Goal: Task Accomplishment & Management: Complete application form

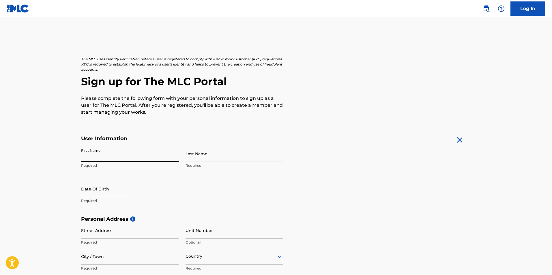
click at [127, 161] on input "First Name" at bounding box center [129, 153] width 97 height 16
type input "[PERSON_NAME]"
click at [217, 156] on input "Last Name" at bounding box center [233, 153] width 97 height 16
type input "[PERSON_NAME]"
click at [115, 189] on input "text" at bounding box center [105, 189] width 49 height 16
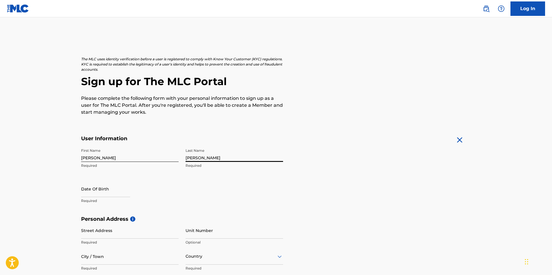
select select "7"
select select "2025"
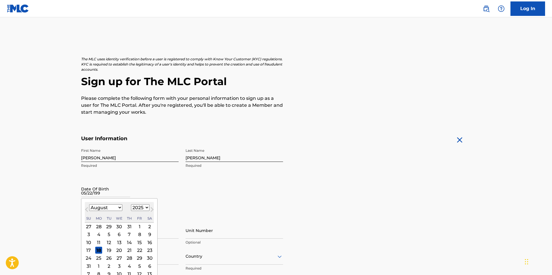
type input "05/22/1995"
click at [190, 181] on div "First Name Dwayne Required Last Name Reynolds Required Date Of Birth 05/22/1995…" at bounding box center [182, 180] width 202 height 70
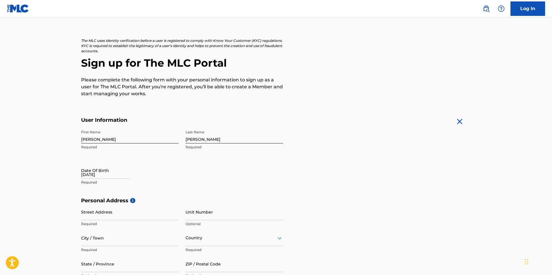
scroll to position [29, 0]
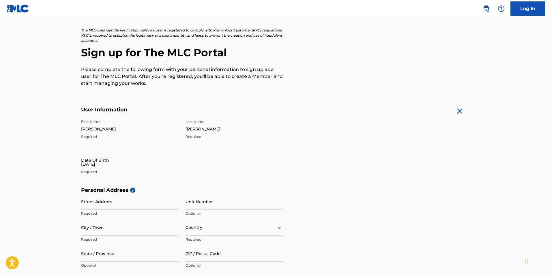
select select "7"
select select "2025"
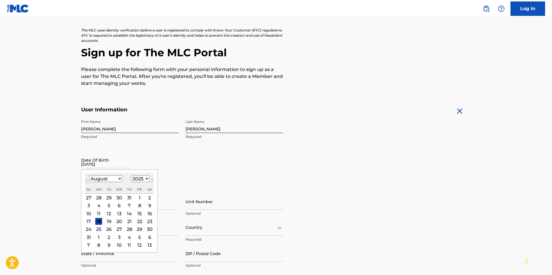
click at [112, 158] on input "05/22/1995" at bounding box center [105, 160] width 49 height 16
type input "05/22/1995"
click at [114, 164] on input "05/22/1995" at bounding box center [105, 160] width 49 height 16
drag, startPoint x: 112, startPoint y: 166, endPoint x: 108, endPoint y: 166, distance: 3.8
click at [108, 166] on input "05/22/1995" at bounding box center [105, 160] width 49 height 16
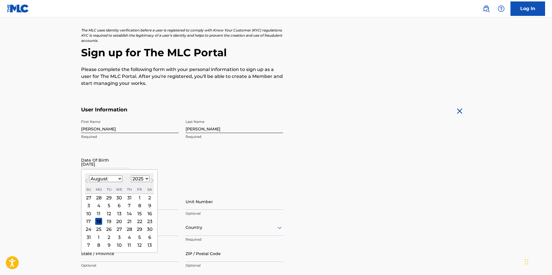
click at [59, 163] on main "The MLC uses identity verification before a user is registered to comply with K…" at bounding box center [276, 191] width 552 height 406
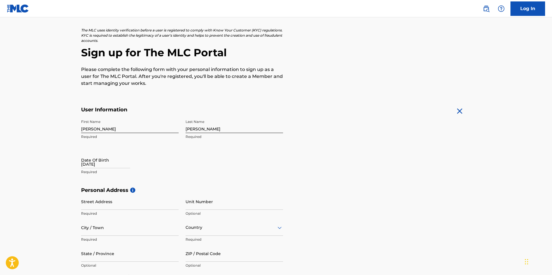
select select "7"
select select "2025"
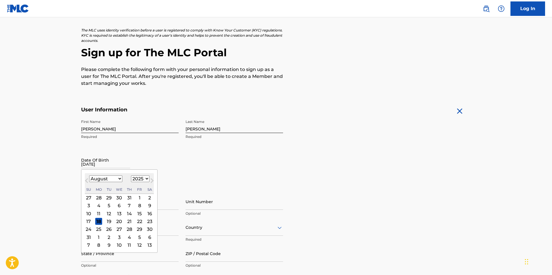
click at [97, 166] on input "05/22/1995" at bounding box center [105, 160] width 49 height 16
click at [117, 179] on select "January February March April May June July August September October November De…" at bounding box center [105, 178] width 33 height 7
select select "4"
click at [89, 175] on select "January February March April May June July August September October November De…" at bounding box center [105, 178] width 33 height 7
click at [144, 179] on select "1899 1900 1901 1902 1903 1904 1905 1906 1907 1908 1909 1910 1911 1912 1913 1914…" at bounding box center [140, 178] width 18 height 7
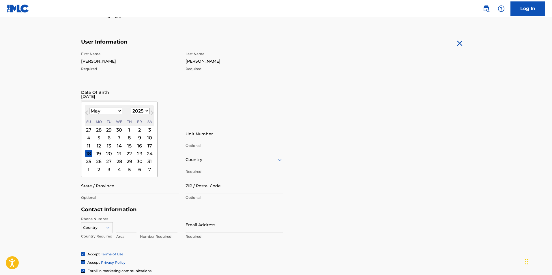
scroll to position [87, 0]
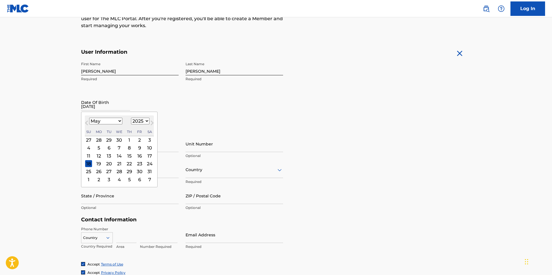
click at [145, 122] on select "1899 1900 1901 1902 1903 1904 1905 1906 1907 1908 1909 1910 1911 1912 1913 1914…" at bounding box center [140, 121] width 18 height 7
select select "1995"
click at [131, 118] on select "1899 1900 1901 1902 1903 1904 1905 1906 1907 1908 1909 1910 1911 1912 1913 1914…" at bounding box center [140, 121] width 18 height 7
click at [99, 164] on div "22" at bounding box center [98, 163] width 7 height 7
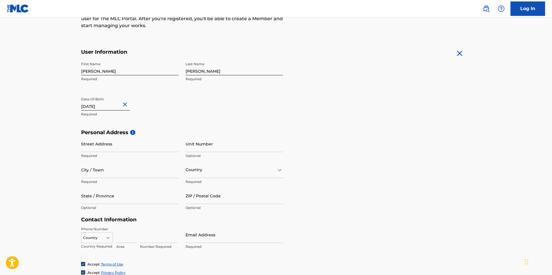
click at [132, 148] on input "Street Address" at bounding box center [129, 144] width 97 height 16
type input "43989 Gloede Drive"
type input "Apt 37304"
type input "Clinton Township"
type input "United States"
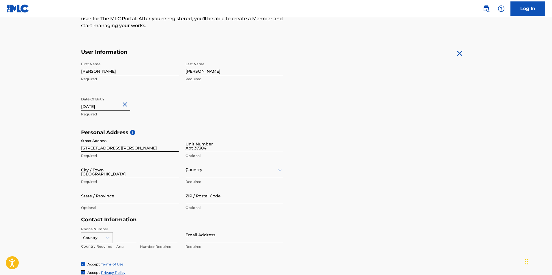
type input "Michigan"
type input "48038"
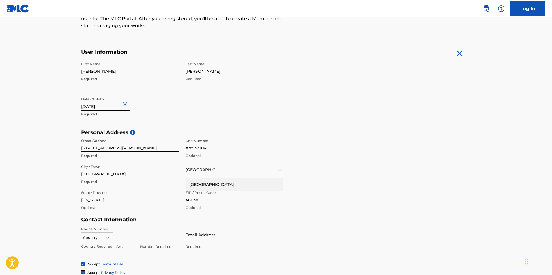
drag, startPoint x: 94, startPoint y: 148, endPoint x: 109, endPoint y: 151, distance: 15.0
click at [109, 151] on input "43989 Gloede Drive" at bounding box center [129, 144] width 97 height 16
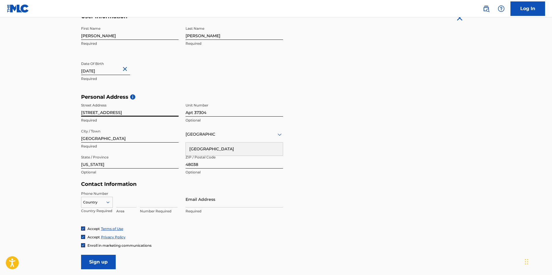
scroll to position [144, 0]
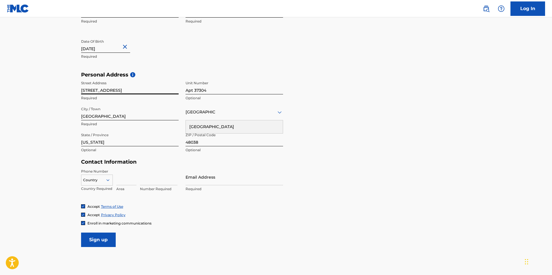
type input "43989 Bayview Ave"
click at [212, 181] on input "Email Address" at bounding box center [233, 177] width 97 height 16
type input "[EMAIL_ADDRESS][DOMAIN_NAME]"
click at [118, 183] on input at bounding box center [126, 177] width 20 height 16
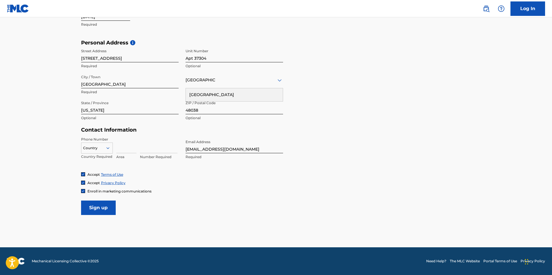
click at [101, 148] on div at bounding box center [96, 148] width 31 height 6
click at [98, 158] on div "US, CA +1" at bounding box center [96, 162] width 31 height 22
click at [121, 151] on input at bounding box center [126, 145] width 20 height 16
type input "313"
click at [150, 148] on input at bounding box center [158, 145] width 37 height 16
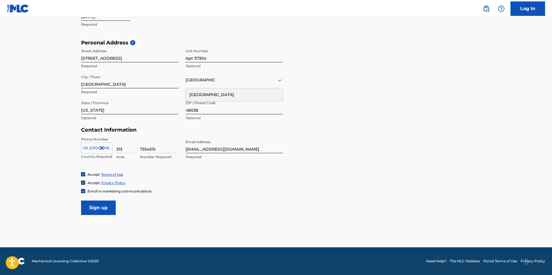
type input "7354515"
click at [97, 210] on input "Sign up" at bounding box center [98, 207] width 35 height 14
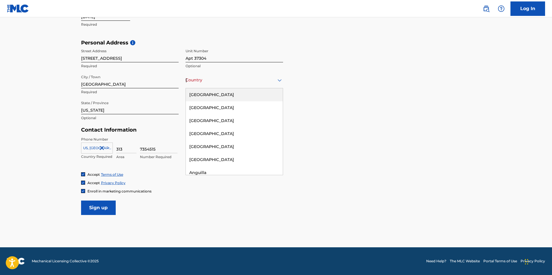
click at [194, 75] on div "Country United States" at bounding box center [233, 80] width 97 height 16
click at [210, 94] on div "United States" at bounding box center [234, 94] width 97 height 13
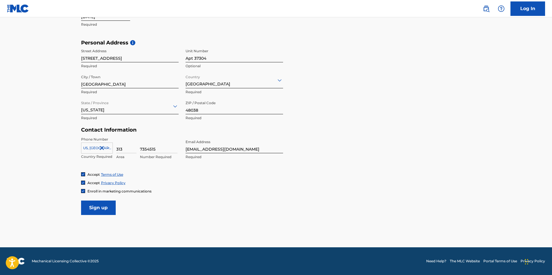
click at [104, 213] on input "Sign up" at bounding box center [98, 207] width 35 height 14
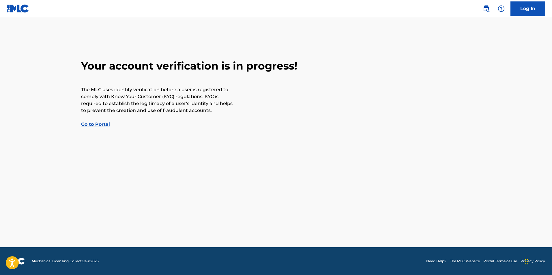
click at [102, 124] on link "Go to Portal" at bounding box center [95, 123] width 29 height 5
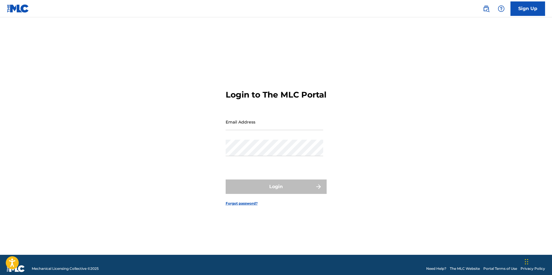
click at [258, 130] on input "Email Address" at bounding box center [274, 122] width 97 height 16
click at [252, 130] on input "Email Address" at bounding box center [274, 122] width 97 height 16
type input "[EMAIL_ADDRESS][DOMAIN_NAME]"
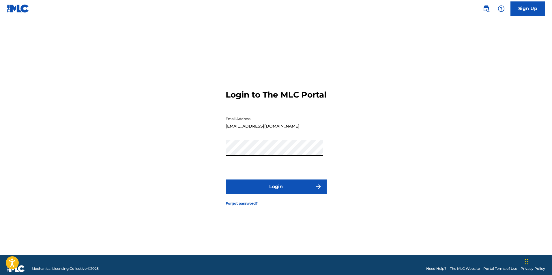
click at [226, 179] on button "Login" at bounding box center [276, 186] width 101 height 14
click at [206, 160] on div "Login to The MLC Portal Email Address [EMAIL_ADDRESS][DOMAIN_NAME] Password Log…" at bounding box center [276, 143] width 404 height 223
click at [226, 179] on button "Login" at bounding box center [276, 186] width 101 height 14
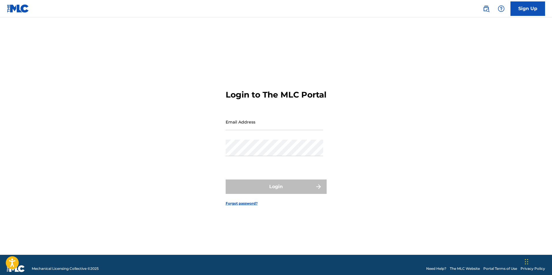
click at [240, 130] on input "Email Address" at bounding box center [274, 122] width 97 height 16
click at [214, 169] on div "Login to The MLC Portal Email Address Password Login Forgot password?" at bounding box center [276, 143] width 404 height 223
